Goal: Information Seeking & Learning: Learn about a topic

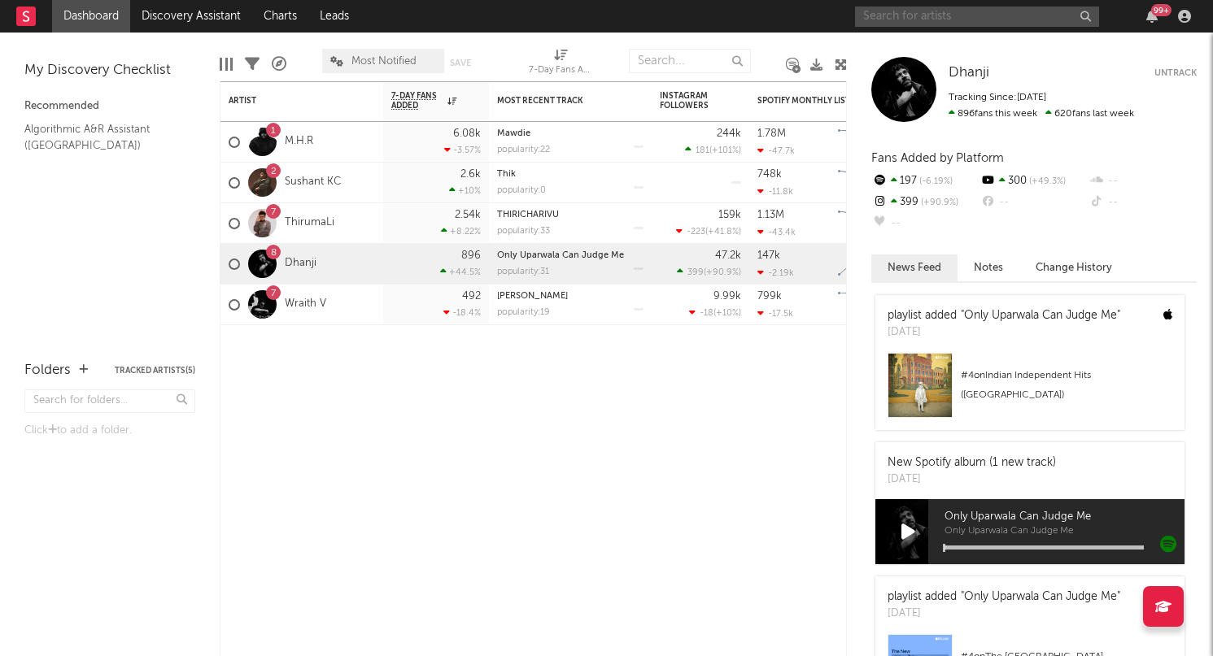
click at [1014, 15] on input "text" at bounding box center [977, 17] width 244 height 20
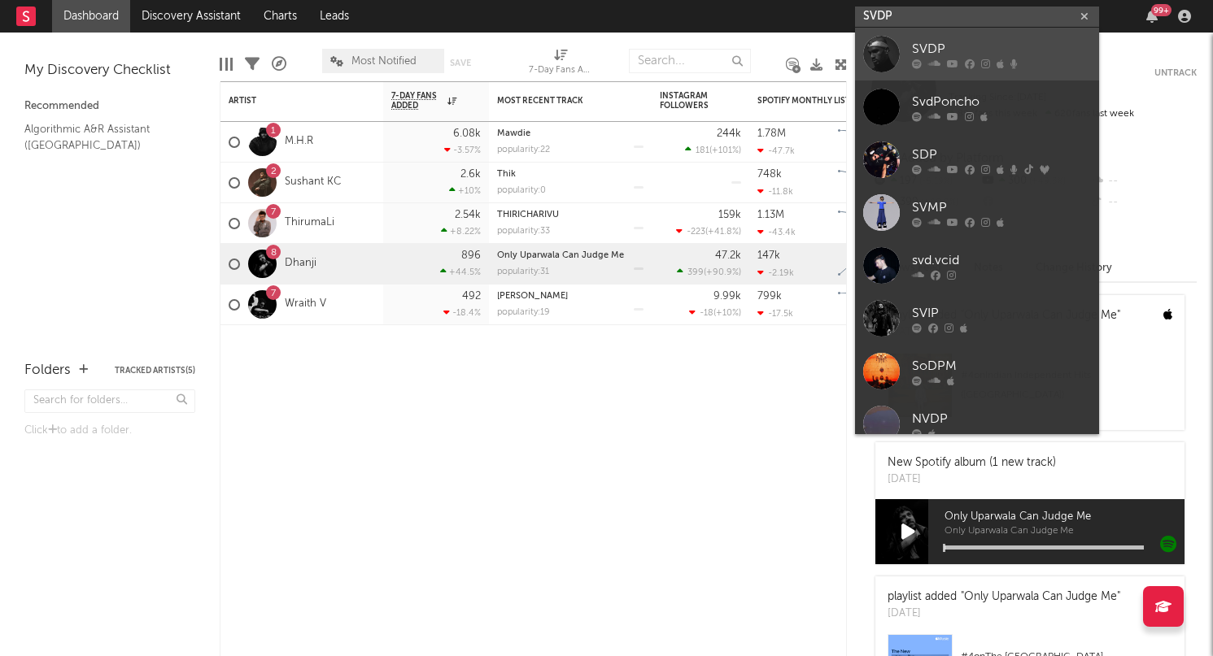
type input "SVDP"
click at [1010, 47] on div "SVDP" at bounding box center [1001, 49] width 179 height 20
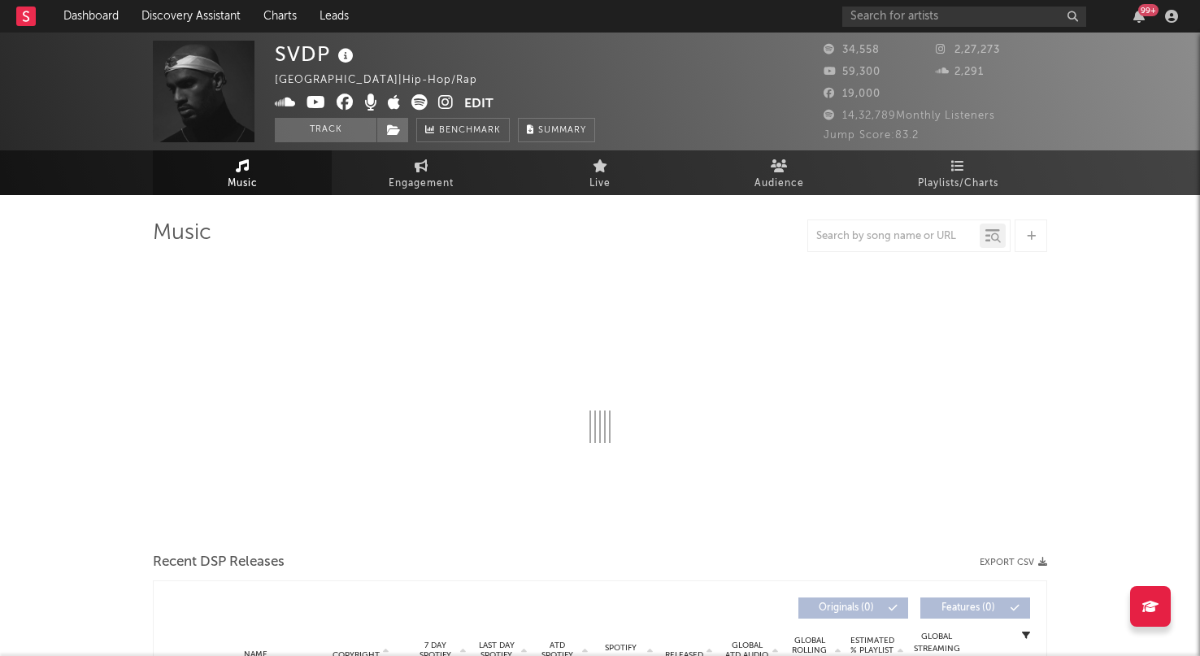
select select "6m"
